Goal: Task Accomplishment & Management: Manage account settings

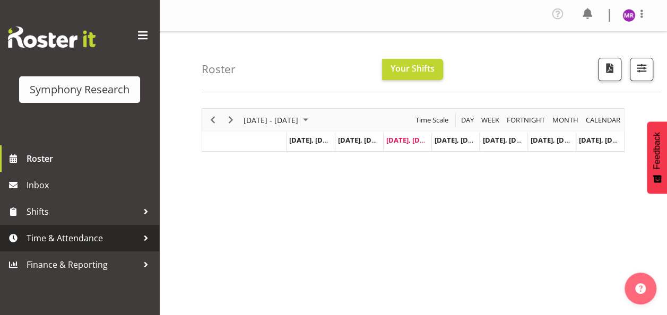
click at [89, 237] on span "Time & Attendance" at bounding box center [82, 238] width 111 height 16
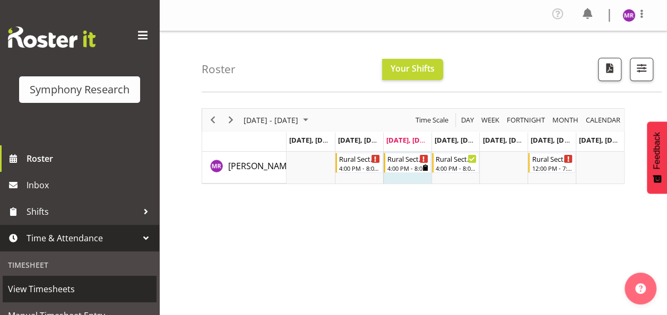
click at [56, 291] on span "View Timesheets" at bounding box center [79, 289] width 143 height 16
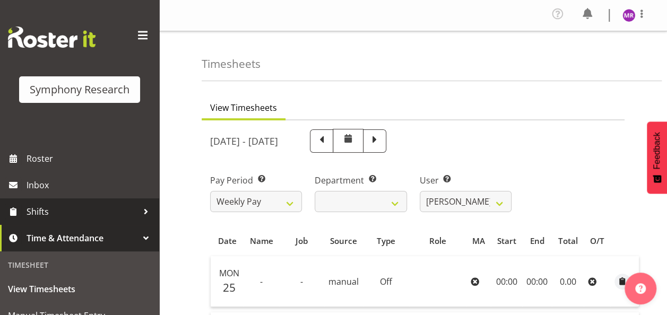
click at [44, 208] on span "Shifts" at bounding box center [82, 212] width 111 height 16
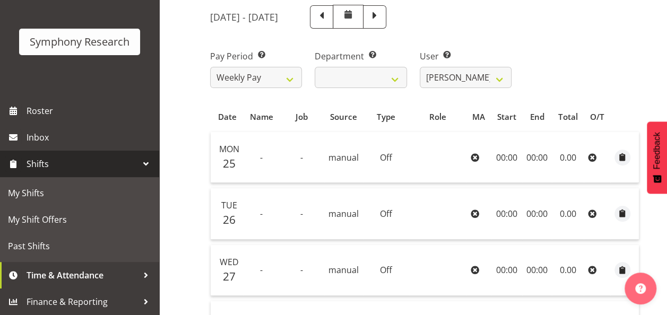
scroll to position [125, 0]
click at [328, 15] on span at bounding box center [322, 15] width 14 height 14
select select
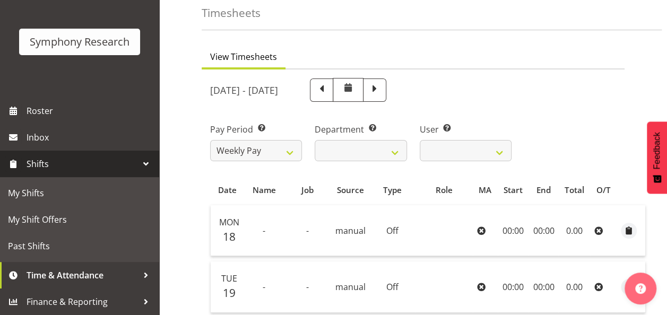
scroll to position [48, 0]
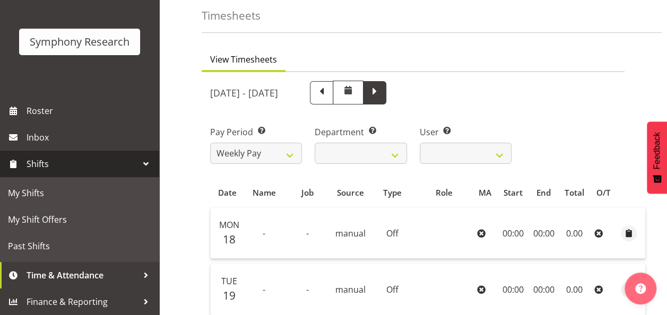
click at [382, 86] on span at bounding box center [375, 92] width 14 height 14
select select
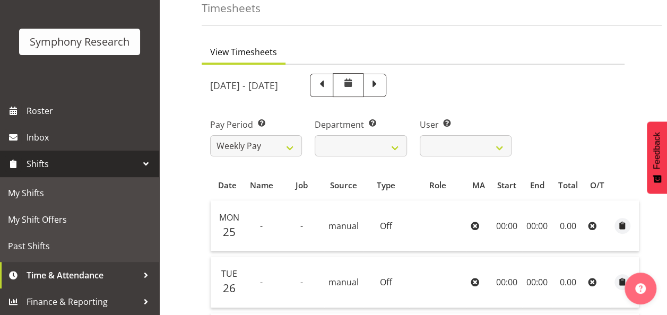
scroll to position [54, 0]
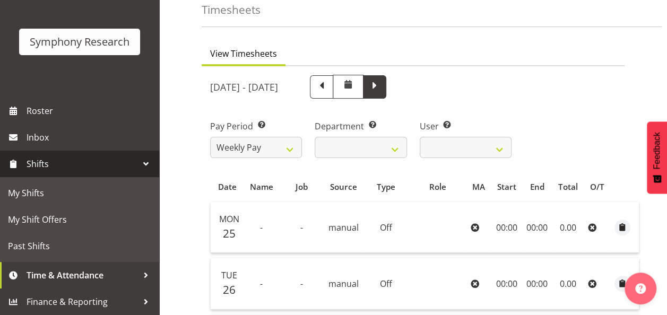
click at [382, 90] on span at bounding box center [375, 86] width 14 height 14
select select
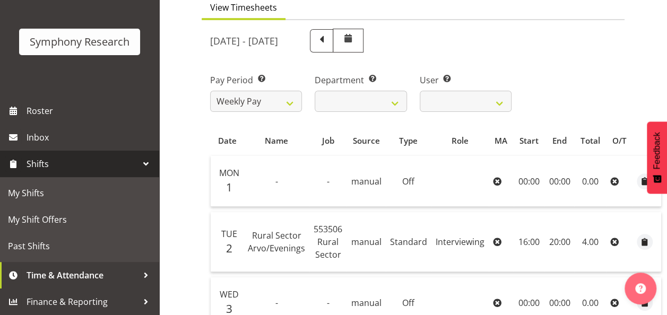
scroll to position [101, 0]
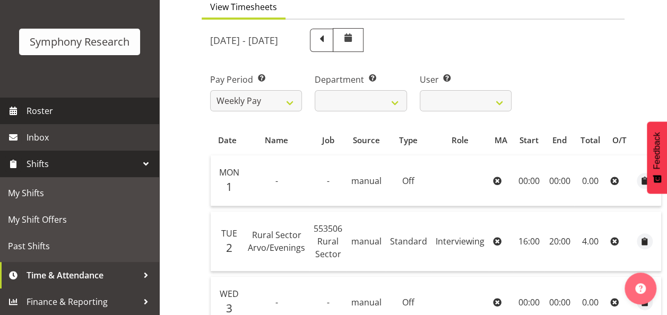
click at [36, 117] on span "Roster" at bounding box center [90, 111] width 127 height 16
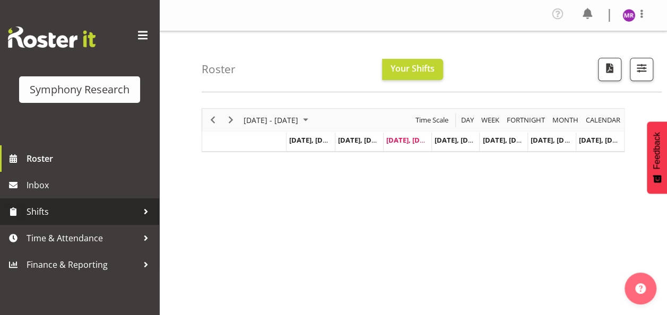
click at [48, 216] on span "Shifts" at bounding box center [82, 212] width 111 height 16
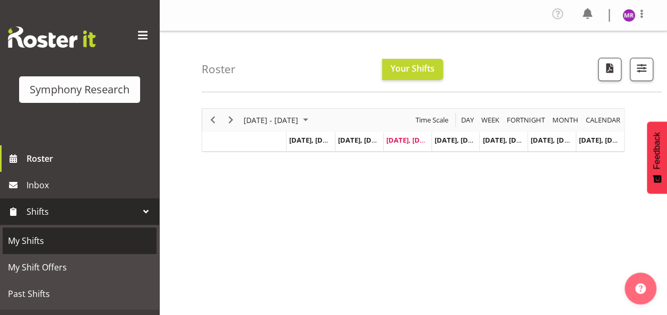
click at [24, 245] on span "My Shifts" at bounding box center [79, 241] width 143 height 16
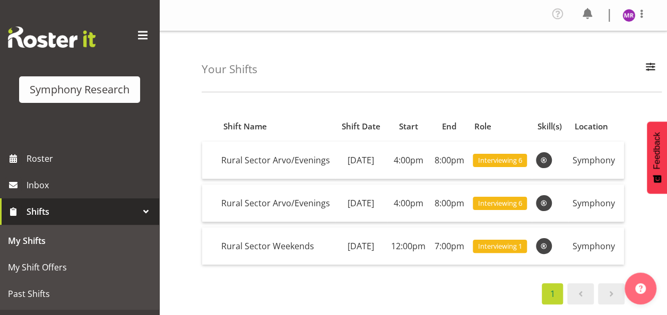
click at [36, 214] on span "Shifts" at bounding box center [82, 212] width 111 height 16
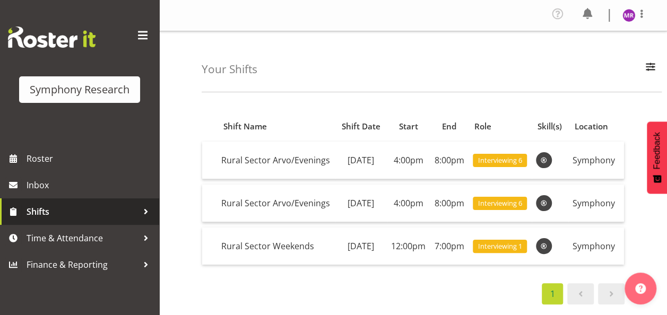
click at [36, 214] on span "Shifts" at bounding box center [82, 212] width 111 height 16
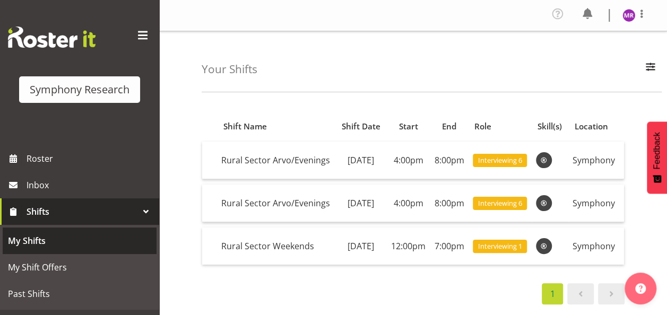
click at [23, 244] on span "My Shifts" at bounding box center [79, 241] width 143 height 16
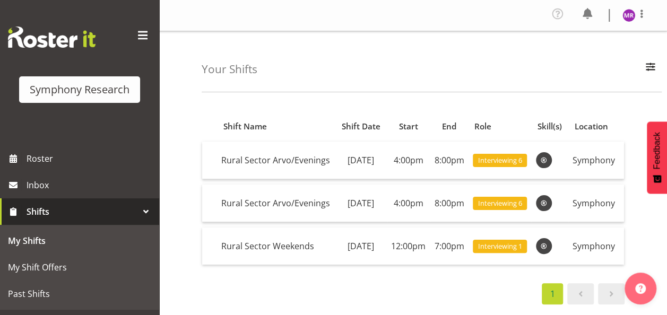
click at [138, 218] on div at bounding box center [146, 212] width 16 height 16
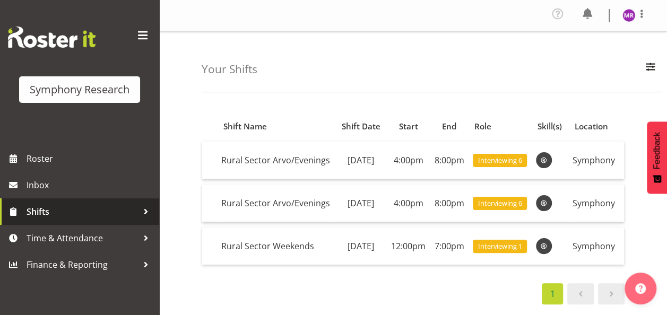
click at [123, 215] on span "Shifts" at bounding box center [82, 212] width 111 height 16
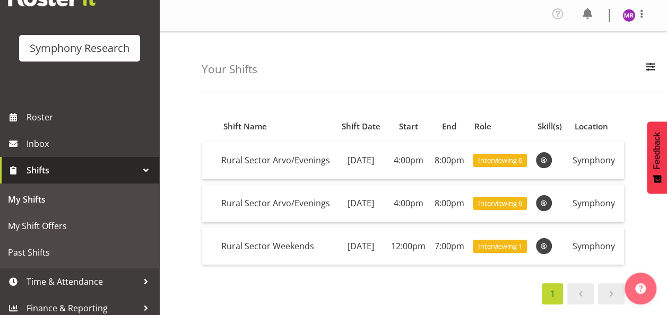
scroll to position [48, 0]
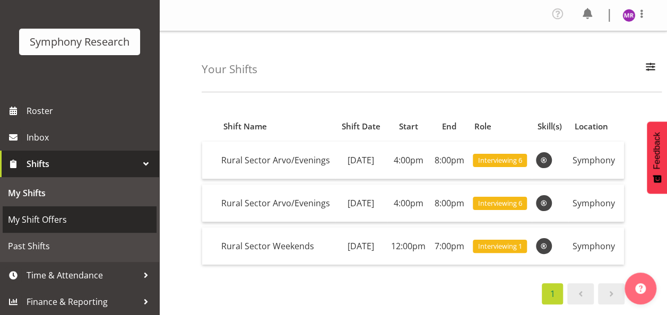
click at [47, 222] on span "My Shift Offers" at bounding box center [79, 220] width 143 height 16
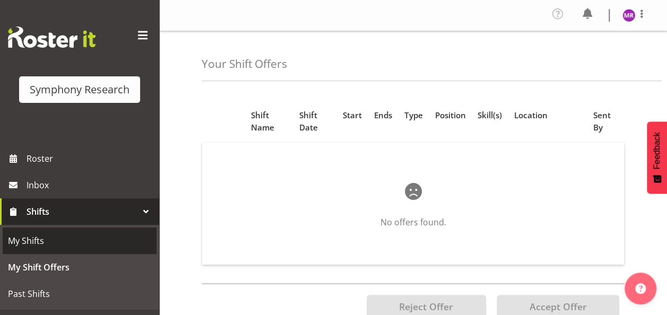
click at [33, 237] on span "My Shifts" at bounding box center [79, 241] width 143 height 16
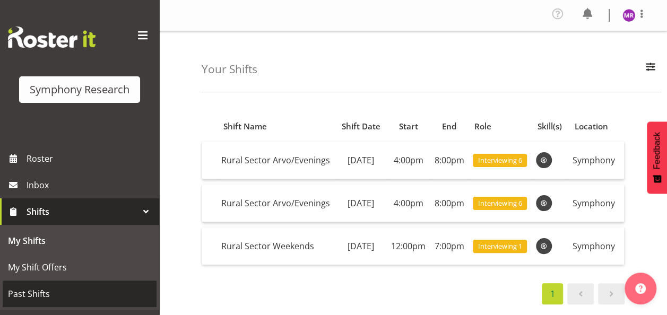
click at [23, 293] on span "Past Shifts" at bounding box center [79, 294] width 143 height 16
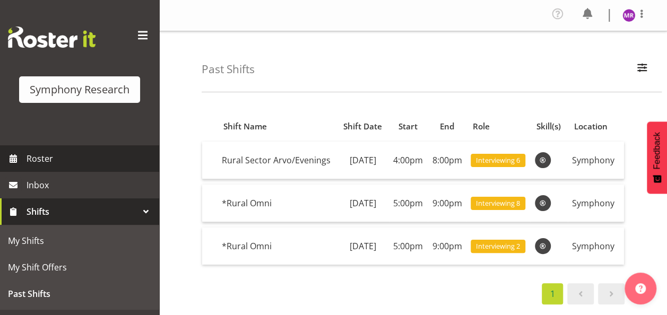
click at [45, 169] on link "Roster" at bounding box center [79, 158] width 159 height 27
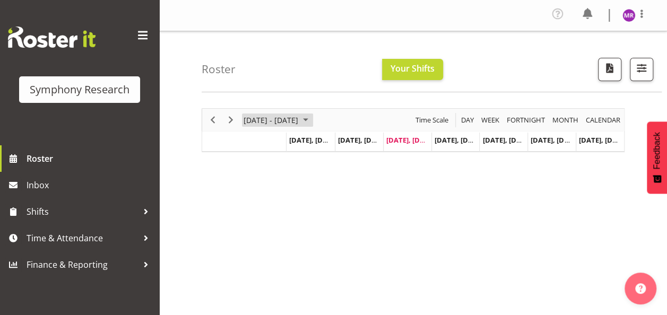
click at [312, 118] on span "September 01 - 07, 2025" at bounding box center [305, 120] width 13 height 13
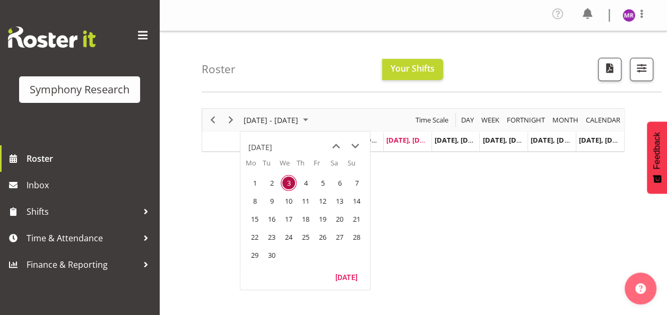
click at [204, 177] on div "September 01 - 07, 2025 Today Day Week Fortnight Month calendar Month Agenda Ti…" at bounding box center [434, 312] width 465 height 424
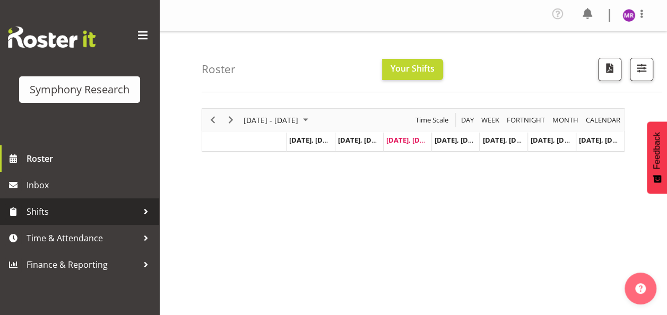
click at [52, 217] on span "Shifts" at bounding box center [82, 212] width 111 height 16
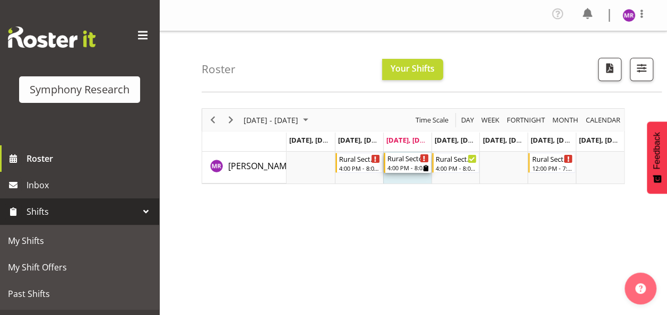
click at [414, 163] on div "4:00 PM - 8:00 PM" at bounding box center [407, 167] width 41 height 8
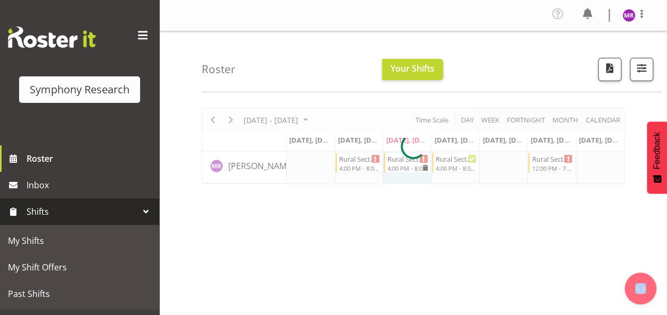
click at [414, 163] on div at bounding box center [413, 146] width 423 height 76
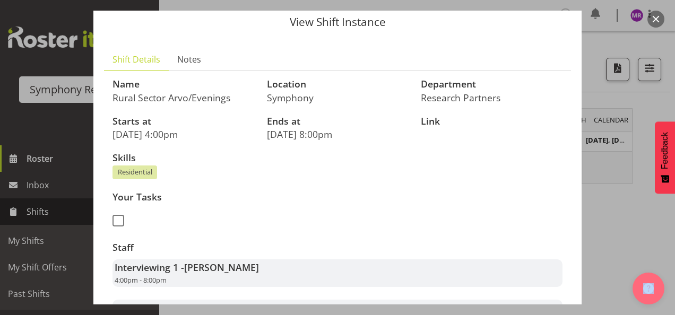
scroll to position [15, 0]
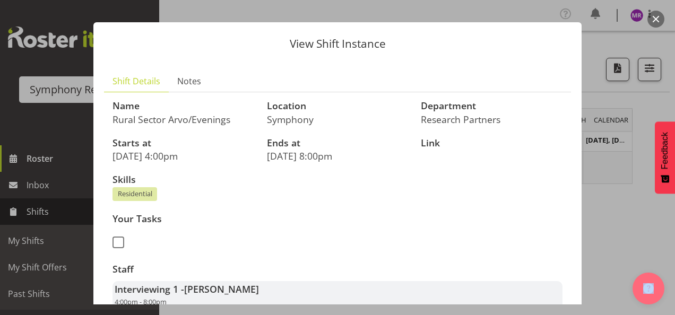
click at [652, 19] on button "button" at bounding box center [655, 19] width 17 height 17
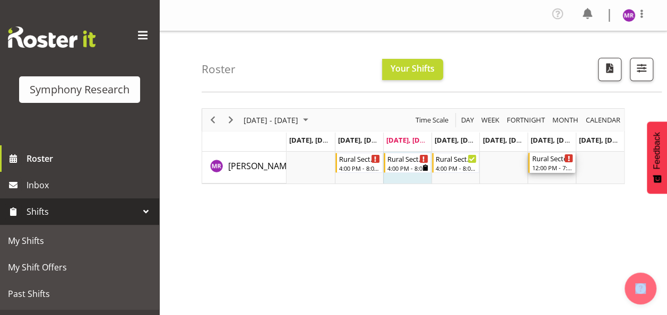
click at [551, 162] on div "Rural Sector Weekends" at bounding box center [552, 158] width 41 height 11
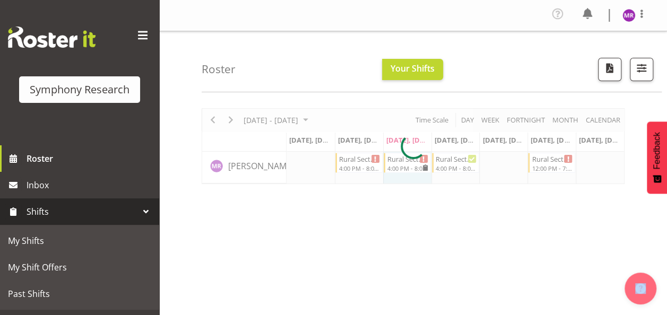
click at [551, 162] on div at bounding box center [413, 146] width 423 height 76
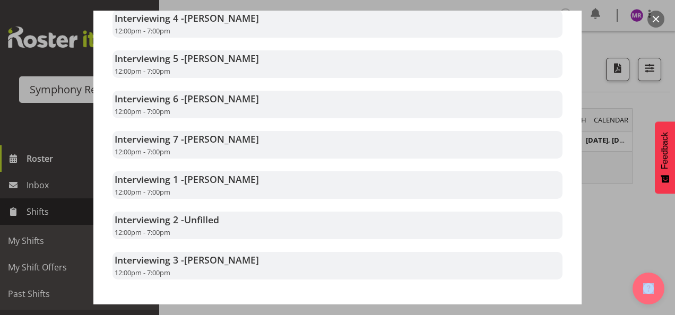
scroll to position [451, 0]
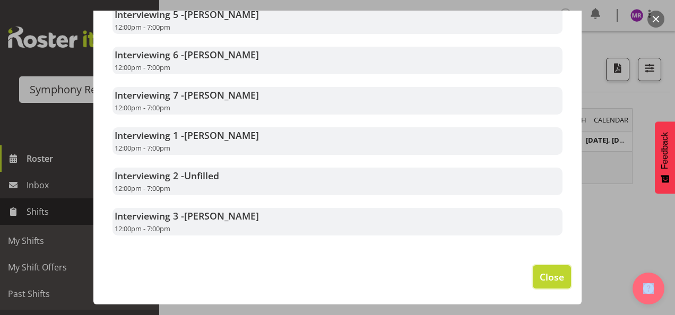
click at [547, 274] on span "Close" at bounding box center [552, 277] width 24 height 14
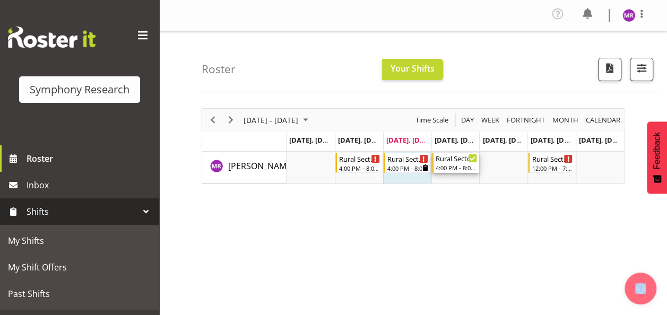
click at [457, 164] on div "4:00 PM - 8:00 PM" at bounding box center [456, 167] width 41 height 8
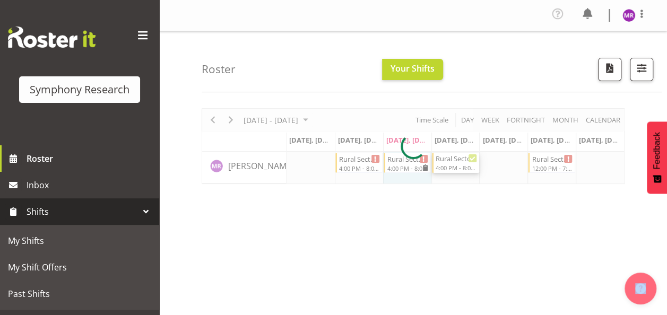
click at [457, 164] on div at bounding box center [413, 146] width 423 height 76
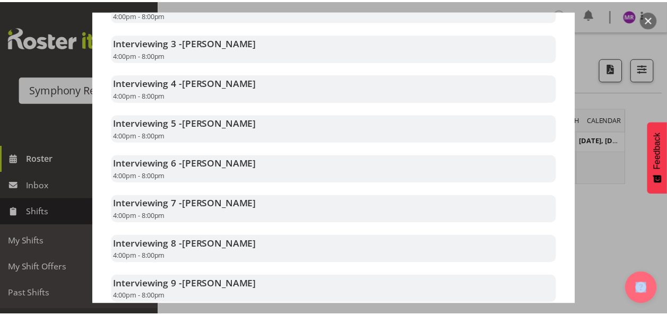
scroll to position [401, 0]
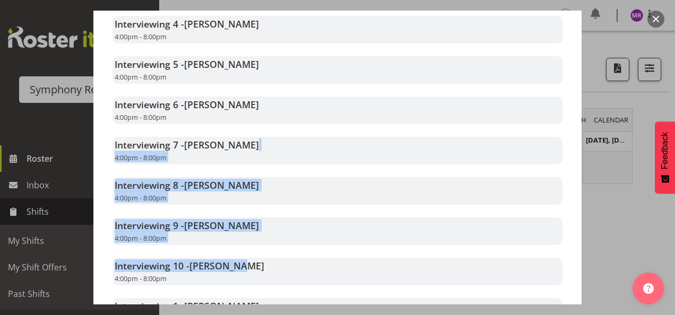
drag, startPoint x: 578, startPoint y: 251, endPoint x: 568, endPoint y: 128, distance: 123.5
click at [568, 128] on div "View Shift Instance Shift Details Notes Name Rural Sector Arvo/Evenings Locatio…" at bounding box center [337, 158] width 509 height 294
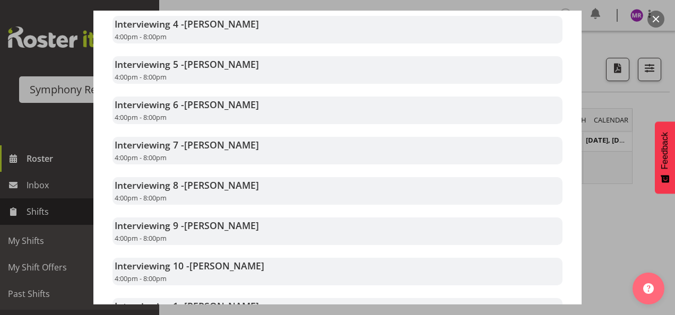
drag, startPoint x: 568, startPoint y: 128, endPoint x: 615, endPoint y: 215, distance: 99.2
click at [615, 215] on div at bounding box center [337, 157] width 675 height 315
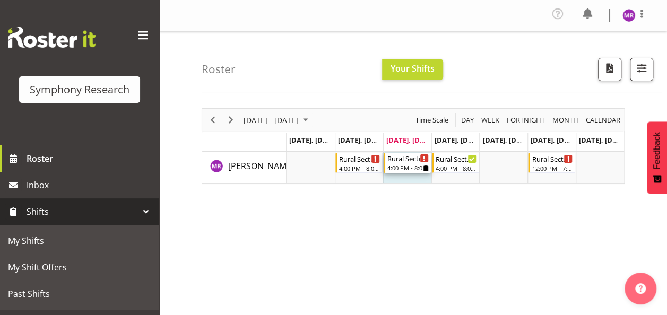
click at [423, 157] on icon "Timeline Week of September 3, 2025" at bounding box center [424, 158] width 2 height 5
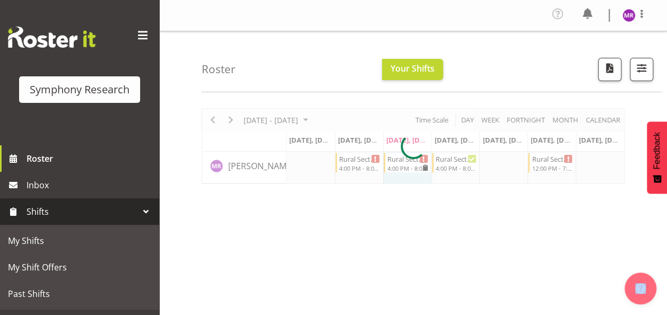
click at [422, 157] on div at bounding box center [413, 146] width 423 height 76
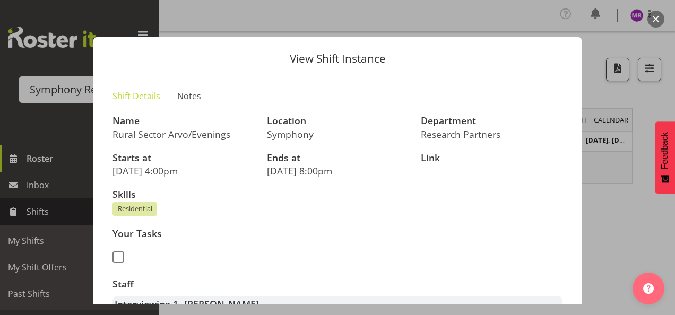
click at [618, 229] on div at bounding box center [337, 157] width 675 height 315
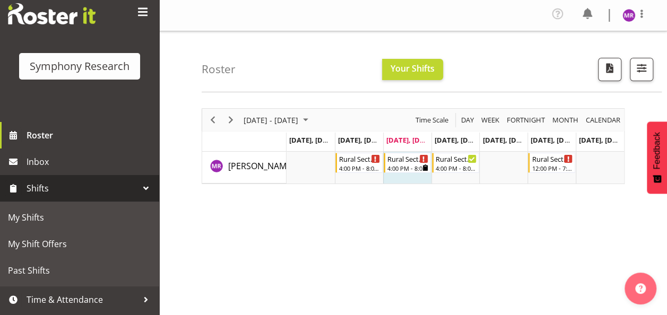
scroll to position [41, 0]
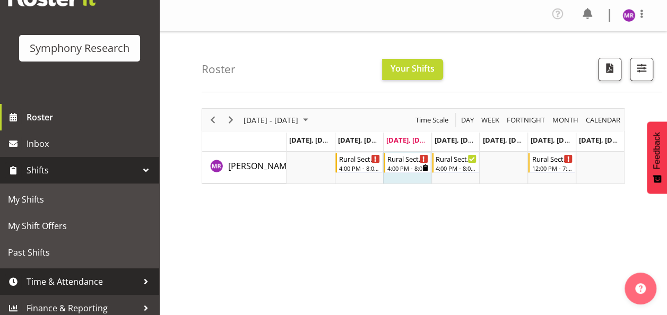
click at [83, 281] on span "Time & Attendance" at bounding box center [82, 282] width 111 height 16
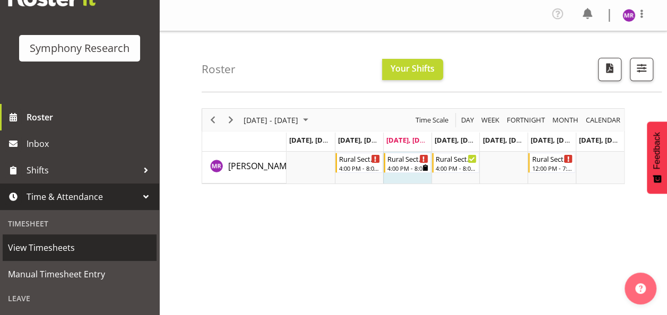
click at [48, 244] on span "View Timesheets" at bounding box center [79, 248] width 143 height 16
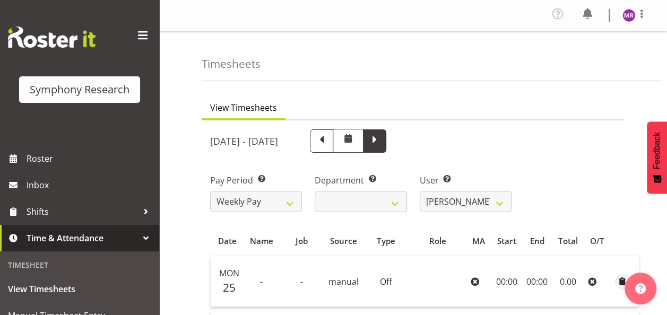
click at [382, 141] on span at bounding box center [375, 140] width 14 height 14
select select
